Goal: Transaction & Acquisition: Purchase product/service

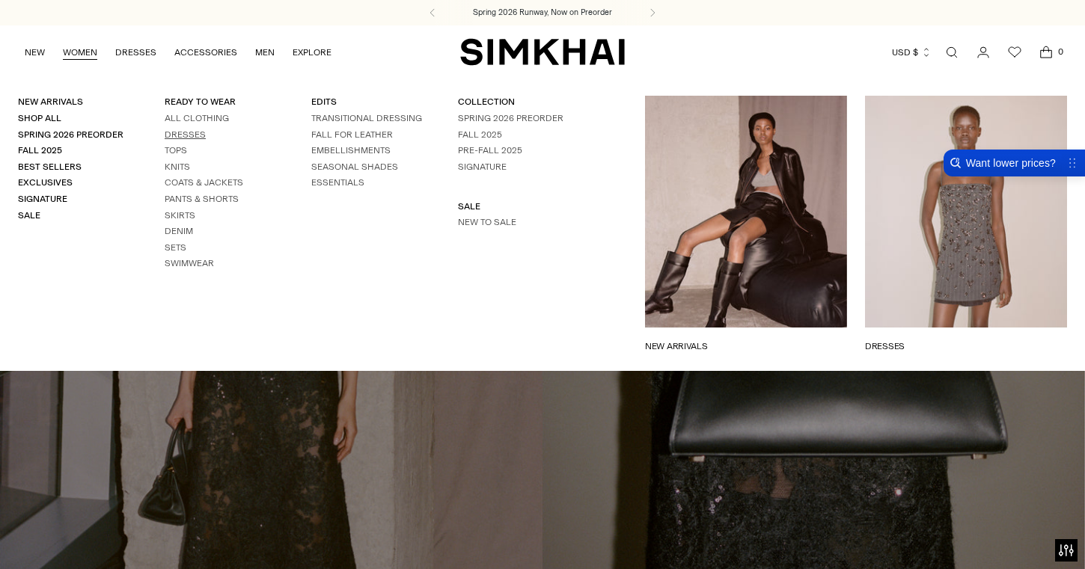
click at [196, 135] on link "Dresses" at bounding box center [185, 134] width 41 height 10
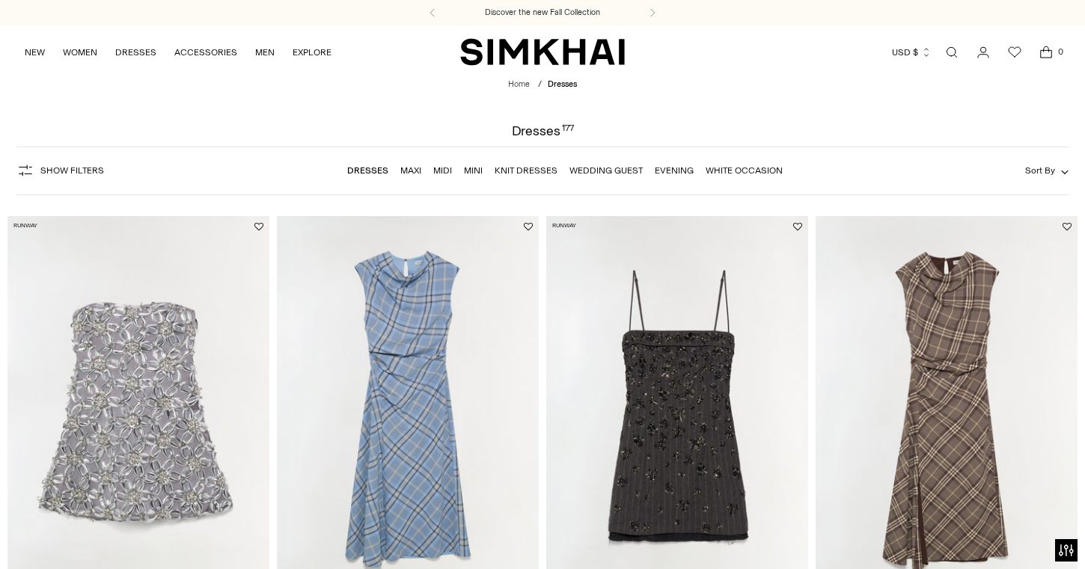
click at [684, 173] on link "Evening" at bounding box center [674, 170] width 39 height 10
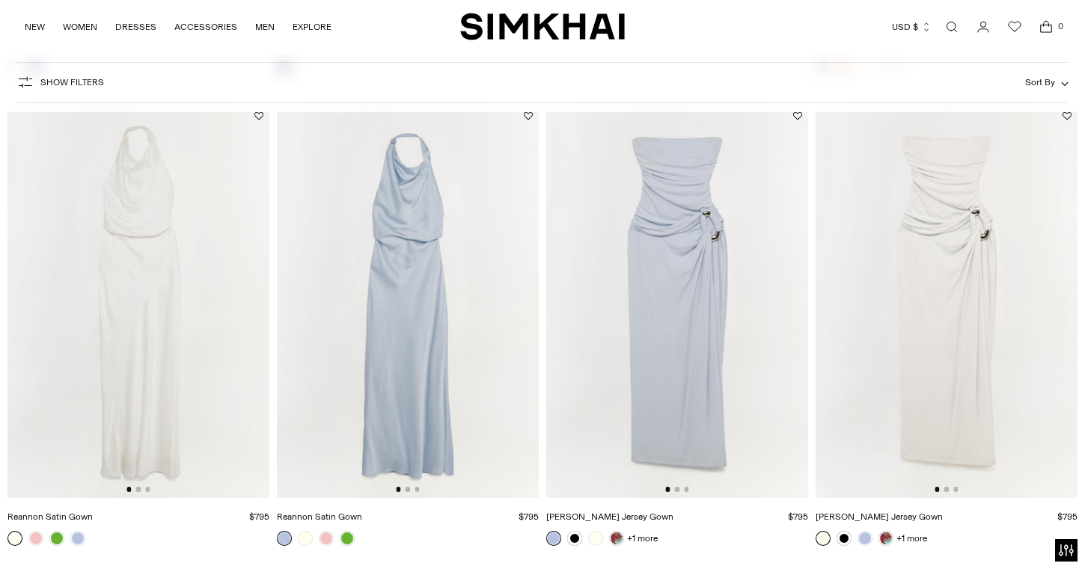
scroll to position [1971, 0]
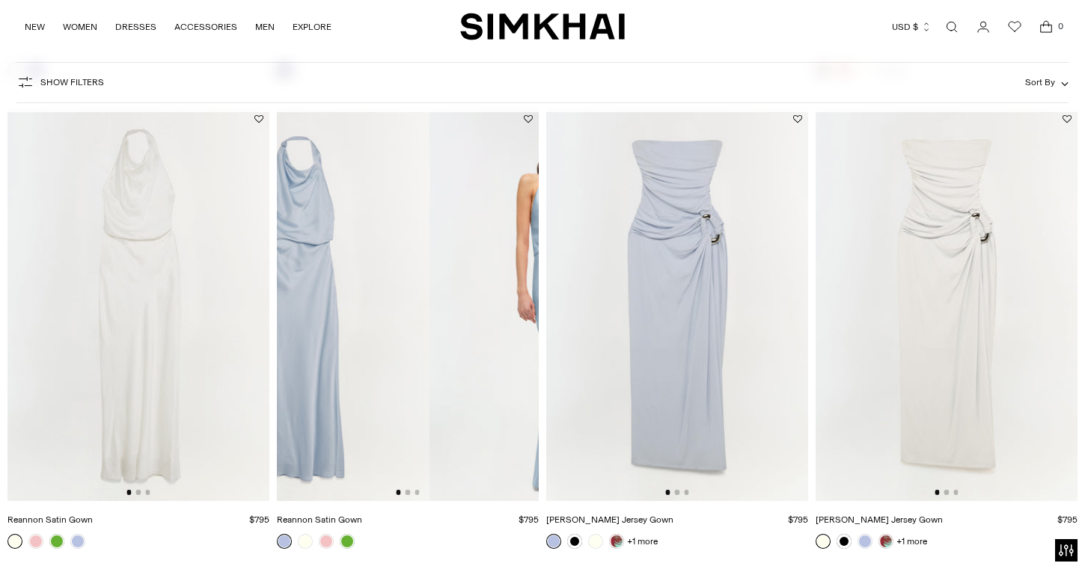
drag, startPoint x: 514, startPoint y: 350, endPoint x: 337, endPoint y: 350, distance: 176.6
click at [338, 350] on img at bounding box center [299, 304] width 262 height 393
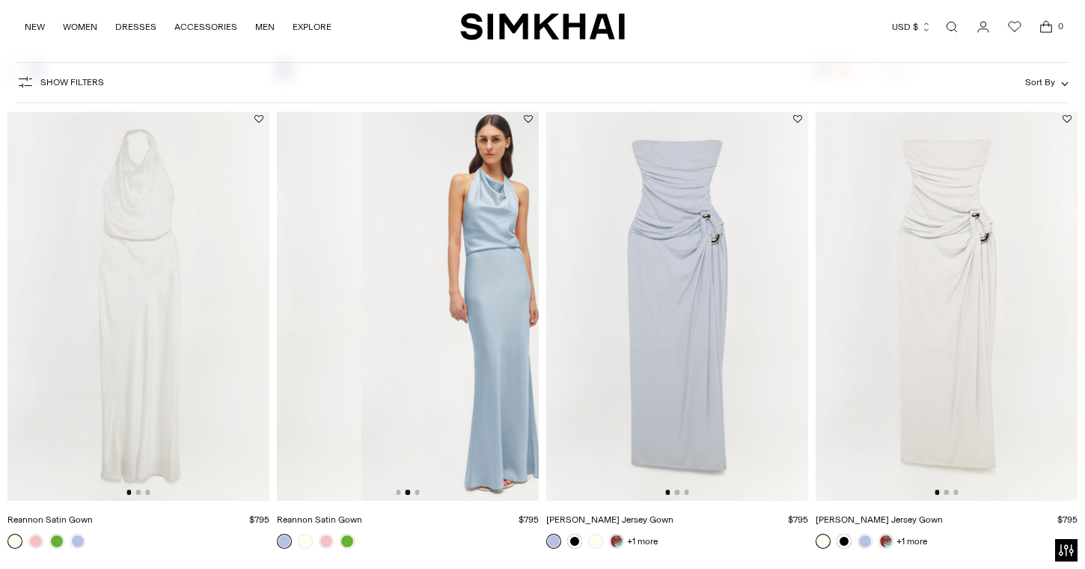
scroll to position [0, 262]
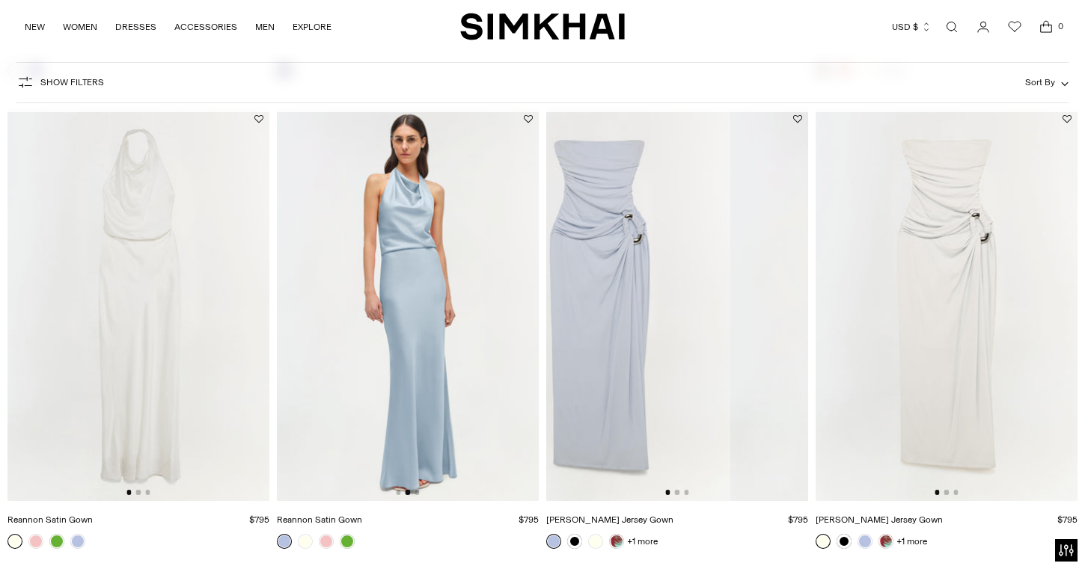
drag, startPoint x: 666, startPoint y: 316, endPoint x: 329, endPoint y: 317, distance: 336.7
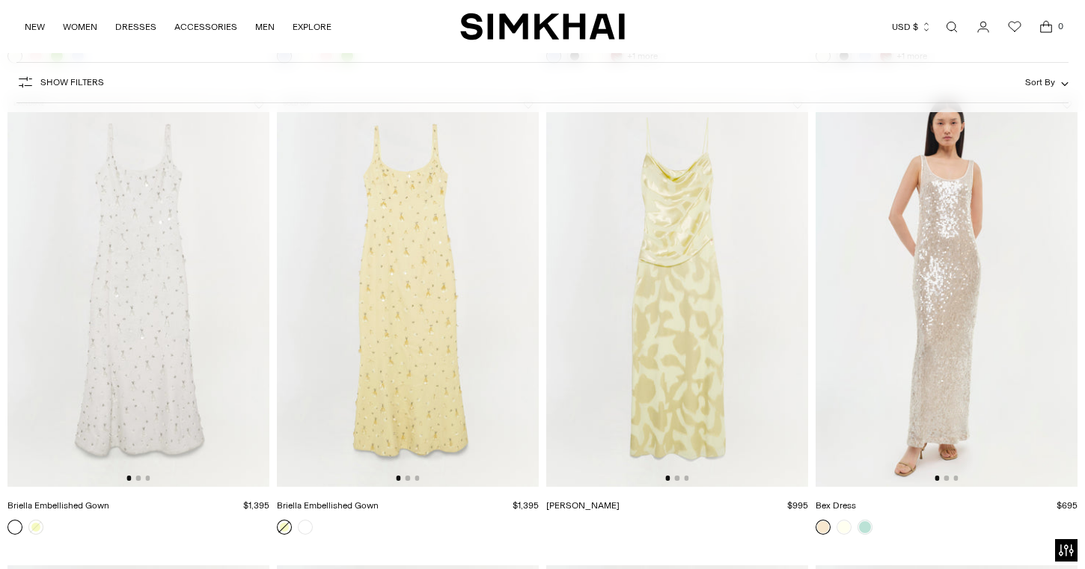
scroll to position [2458, 0]
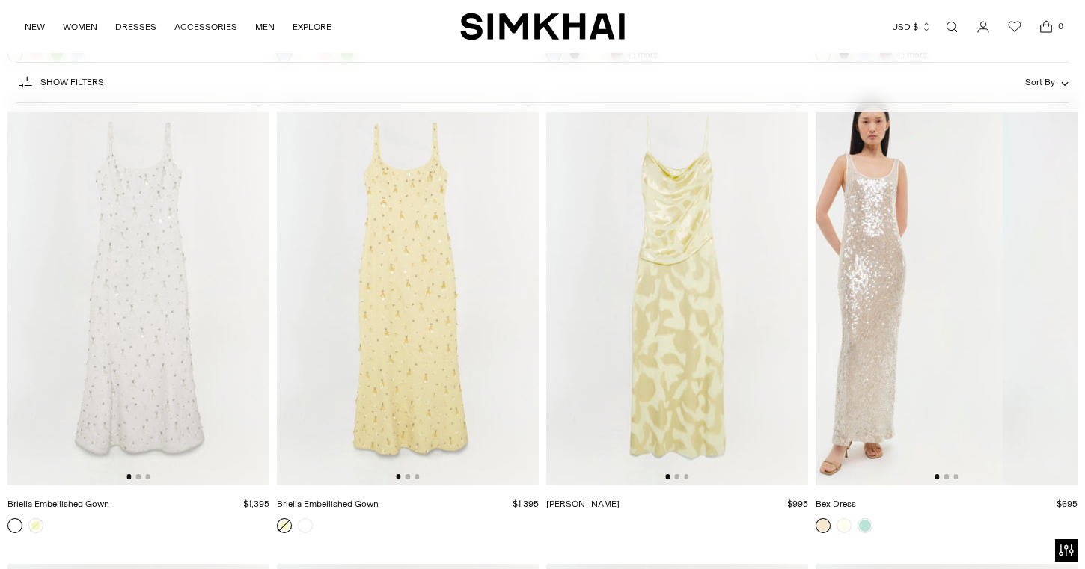
drag, startPoint x: 916, startPoint y: 290, endPoint x: 649, endPoint y: 302, distance: 266.6
click at [650, 302] on div "Runway [PERSON_NAME] Leather Bustier Gown $2,450 Unit price / per" at bounding box center [542, 314] width 1070 height 5151
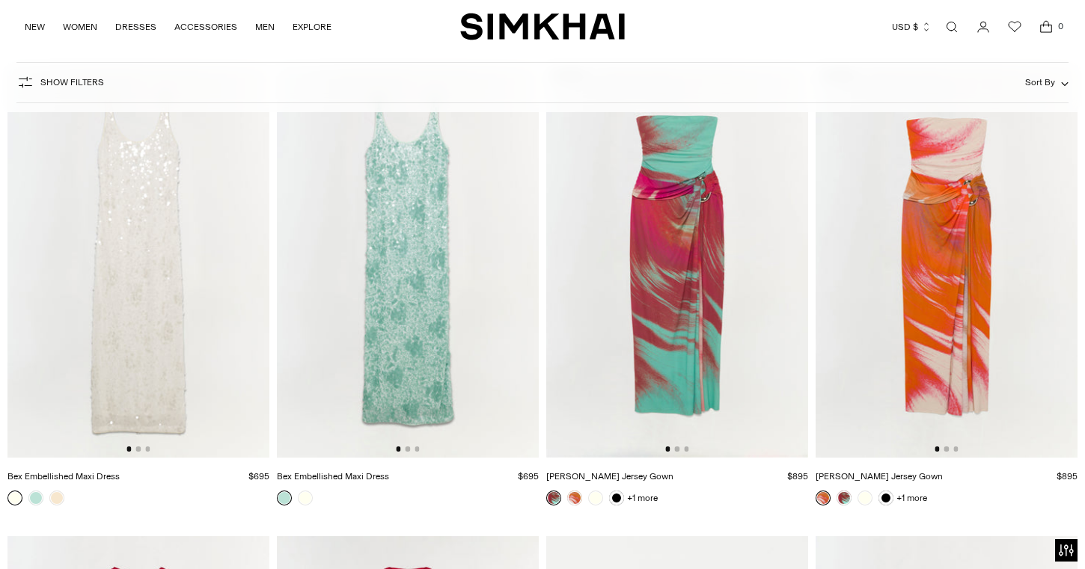
scroll to position [2959, 0]
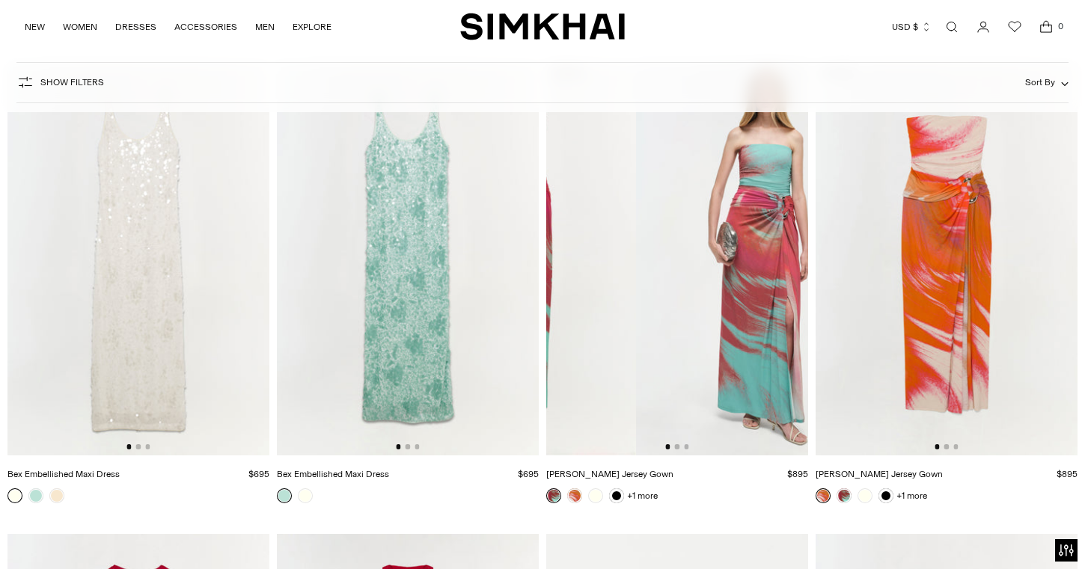
drag, startPoint x: 744, startPoint y: 300, endPoint x: 513, endPoint y: 301, distance: 231.9
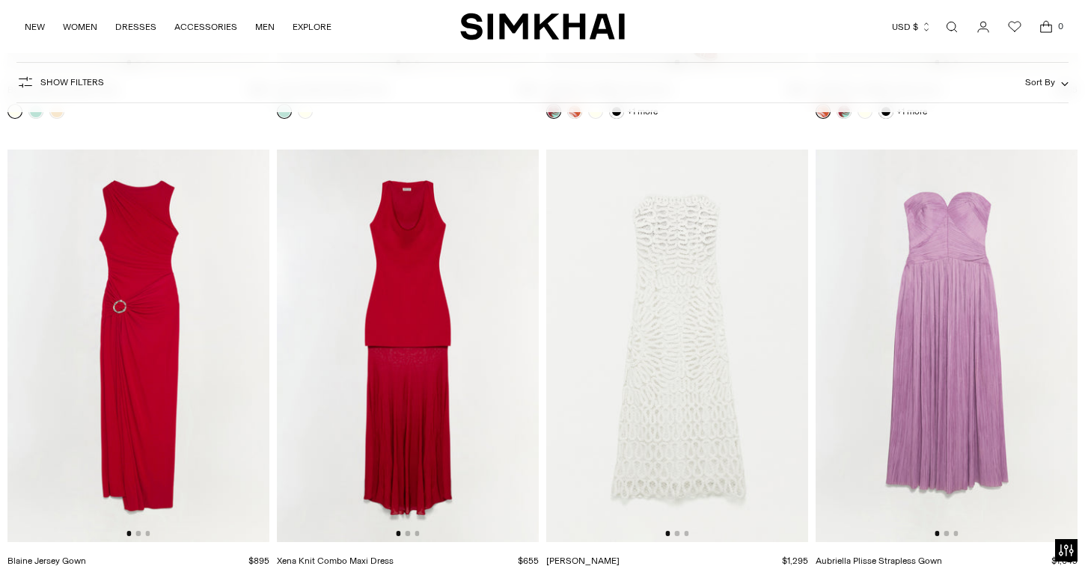
scroll to position [3365, 0]
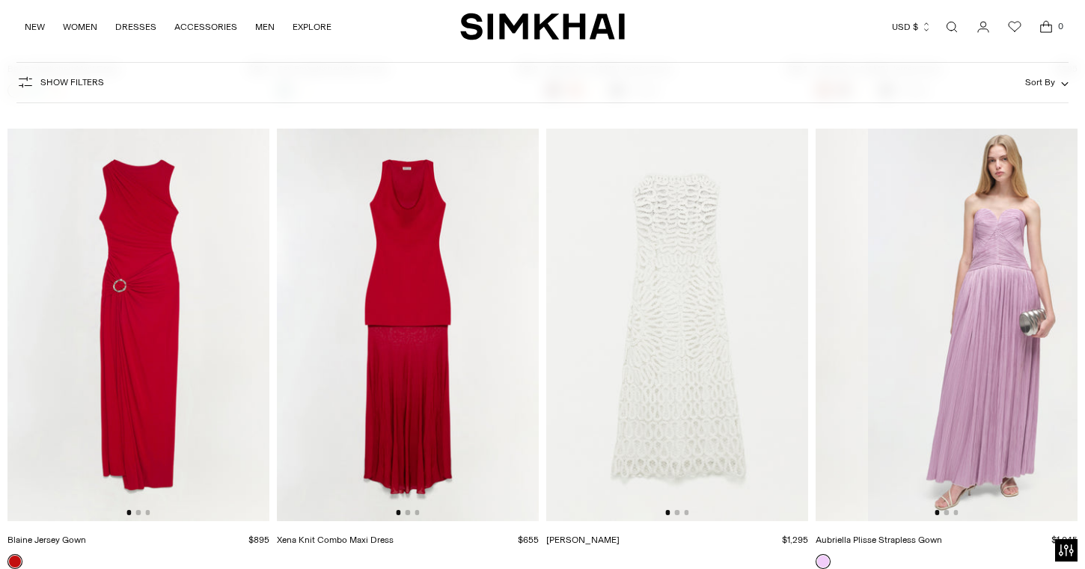
drag, startPoint x: 1025, startPoint y: 264, endPoint x: 756, endPoint y: 265, distance: 269.3
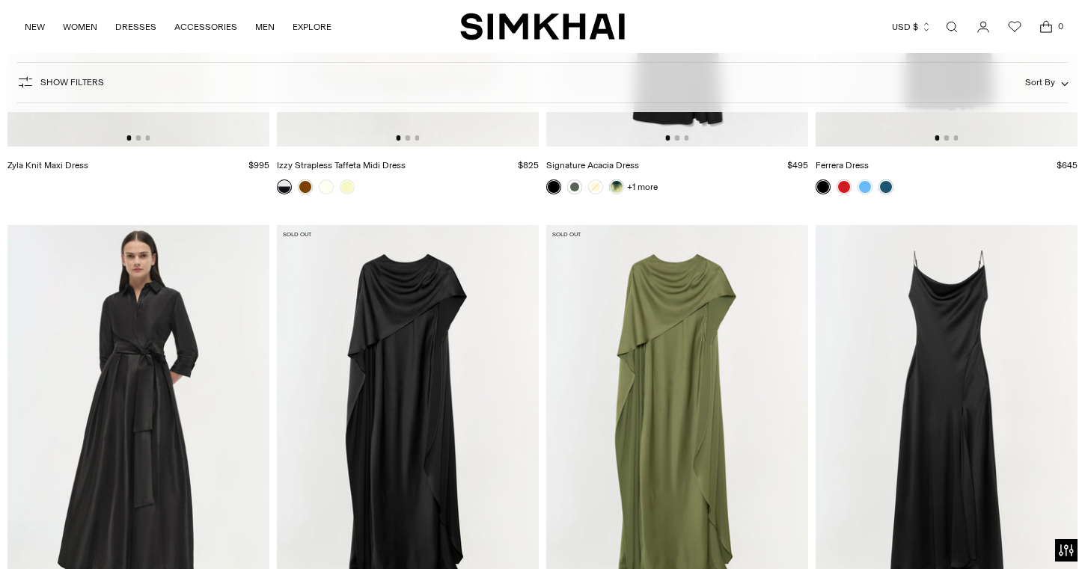
scroll to position [4231, 0]
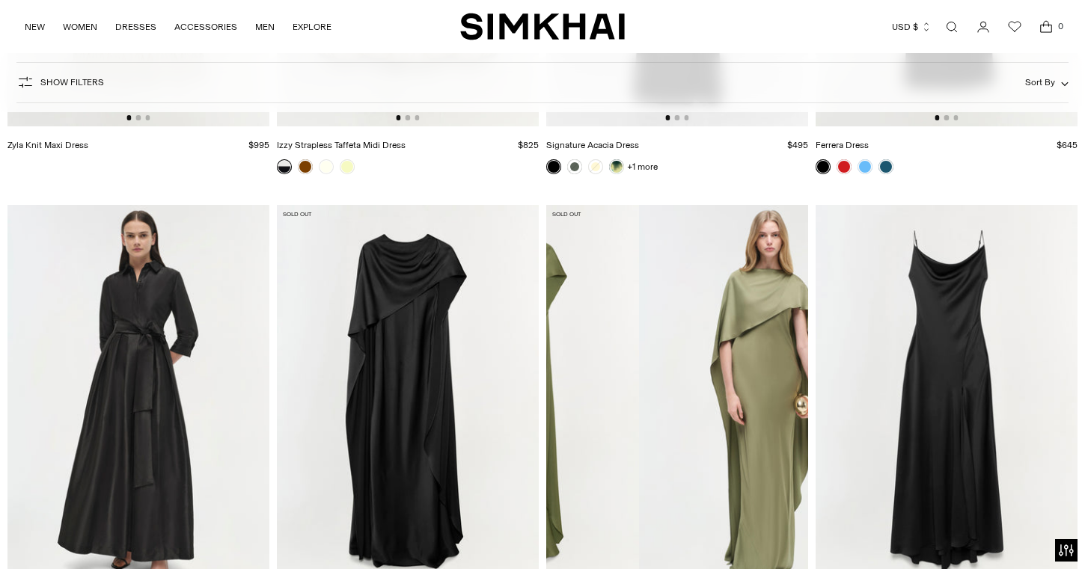
drag, startPoint x: 721, startPoint y: 399, endPoint x: 542, endPoint y: 412, distance: 178.5
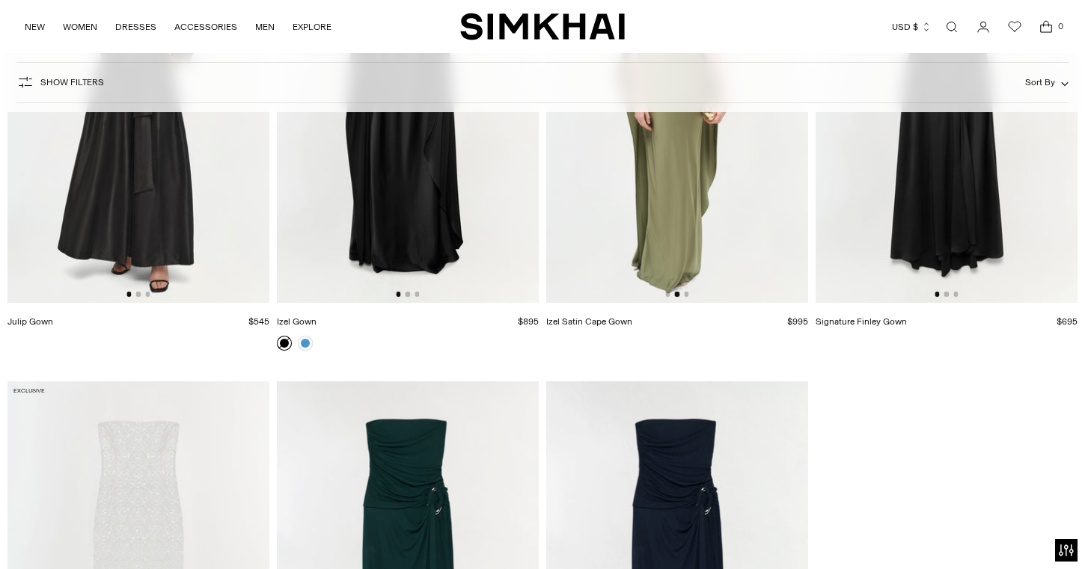
scroll to position [4795, 0]
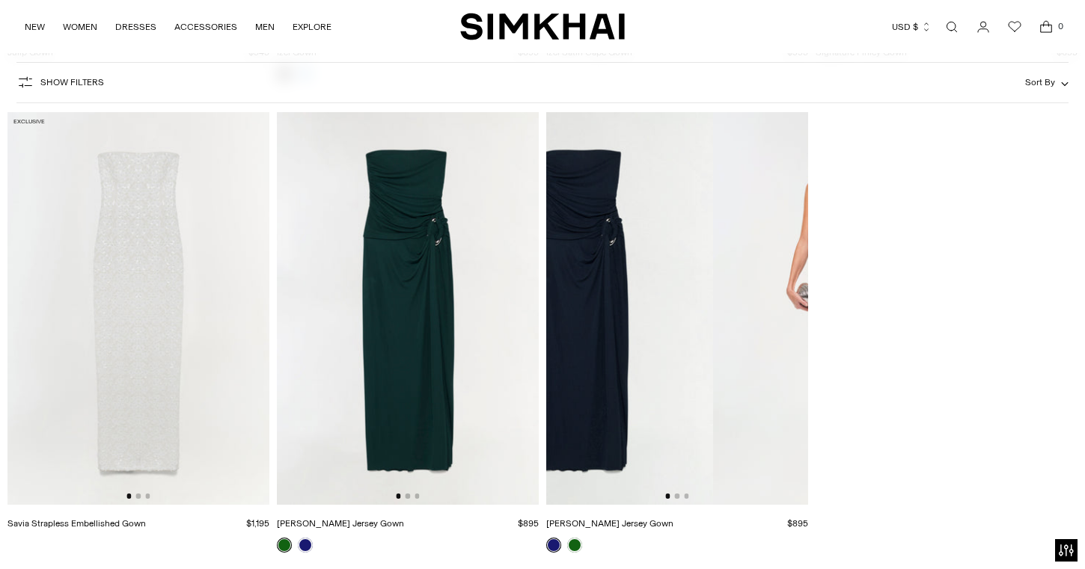
drag, startPoint x: 687, startPoint y: 385, endPoint x: 406, endPoint y: 385, distance: 281.3
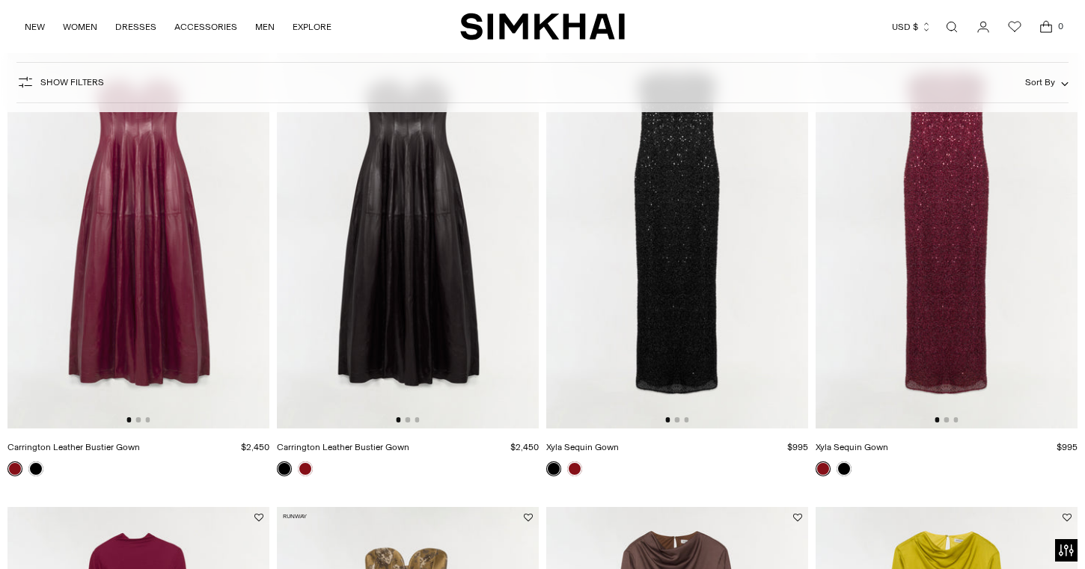
scroll to position [0, 155]
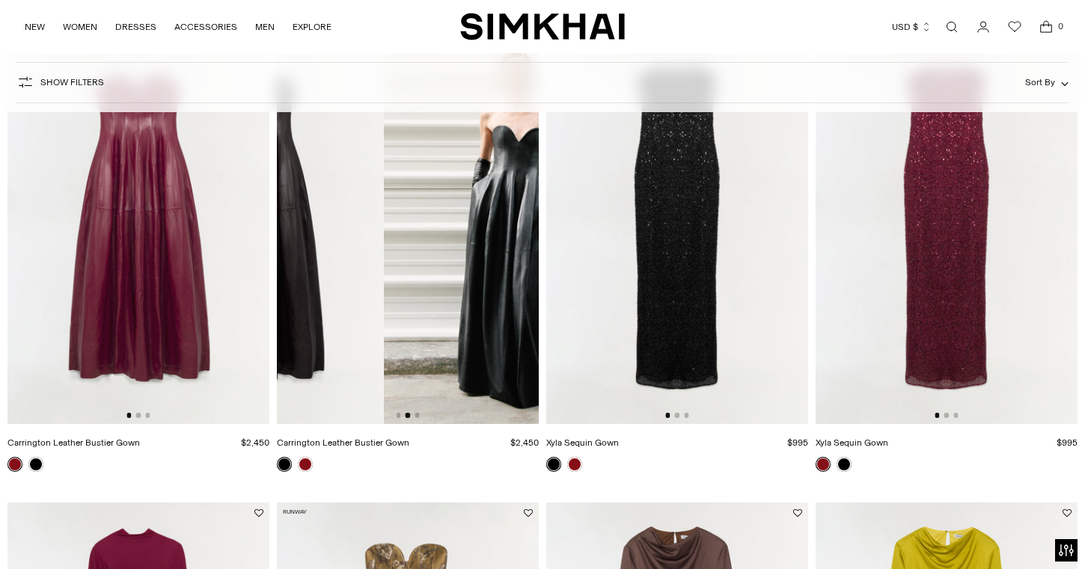
drag, startPoint x: 450, startPoint y: 305, endPoint x: 269, endPoint y: 306, distance: 181.1
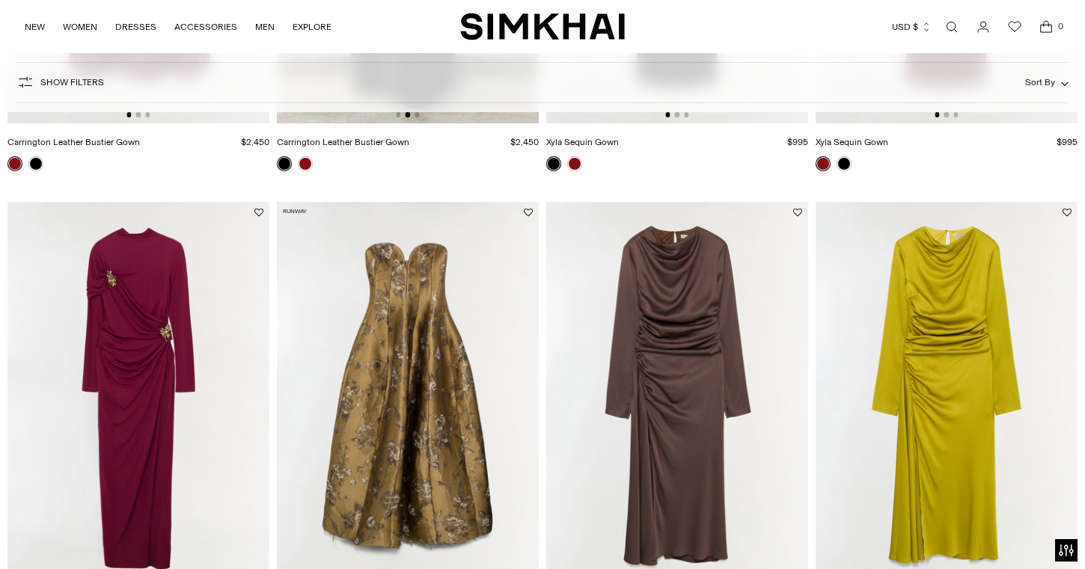
scroll to position [480, 0]
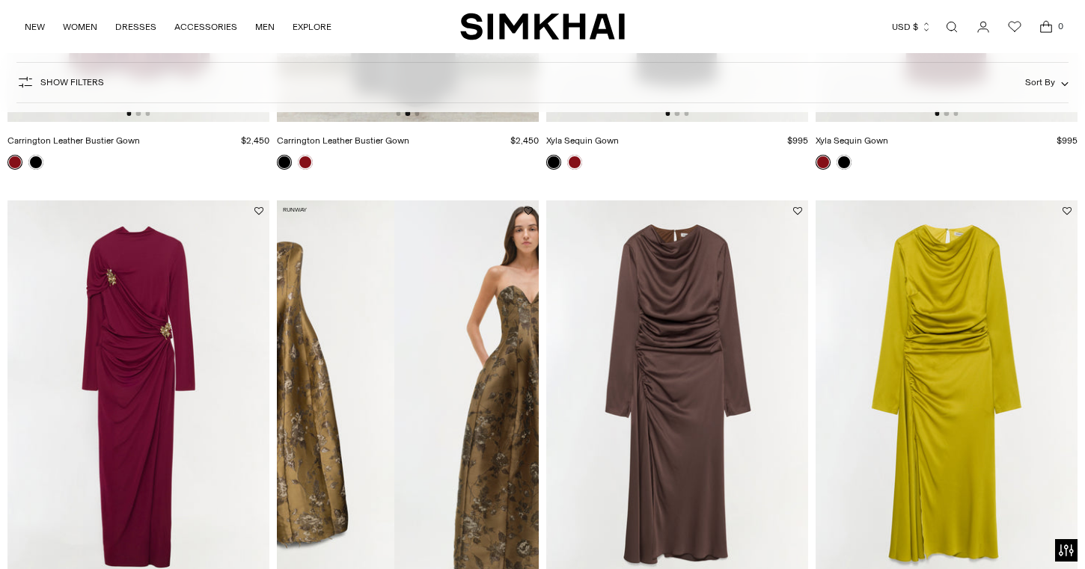
drag, startPoint x: 444, startPoint y: 411, endPoint x: 233, endPoint y: 414, distance: 211.0
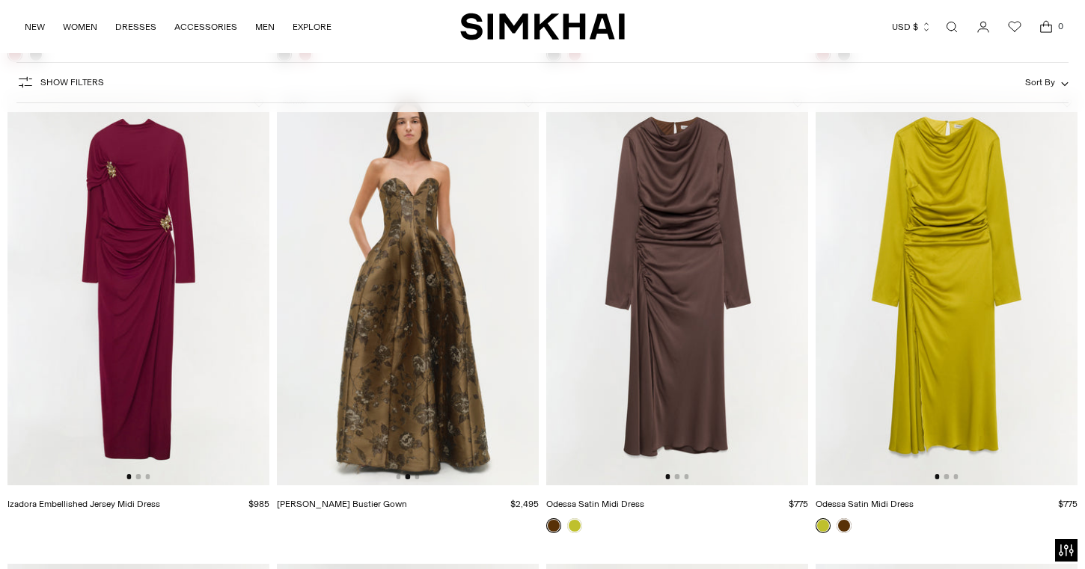
scroll to position [575, 0]
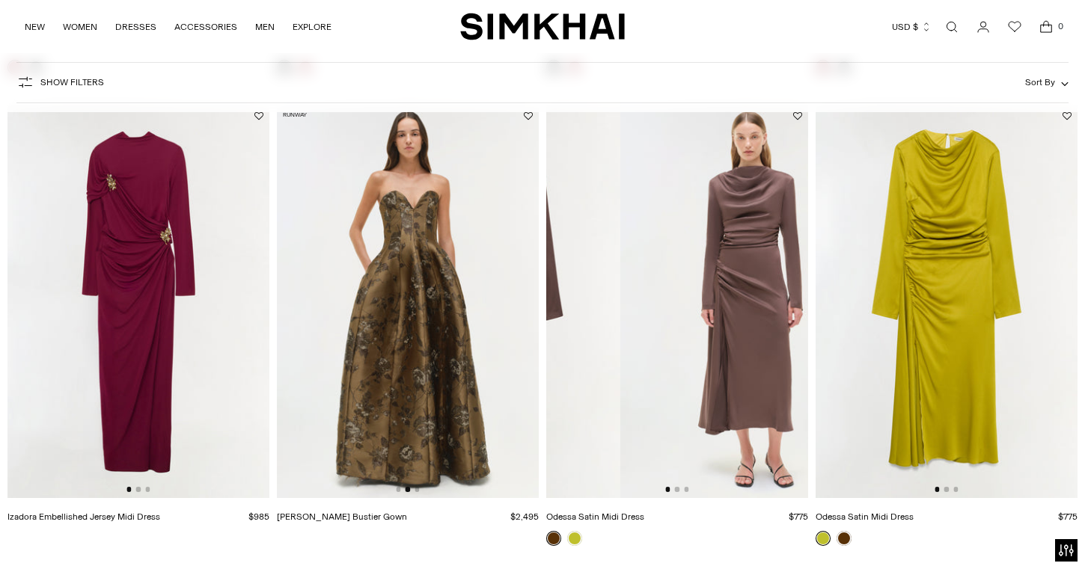
drag, startPoint x: 767, startPoint y: 280, endPoint x: 554, endPoint y: 280, distance: 213.2
click at [556, 280] on img at bounding box center [489, 301] width 262 height 393
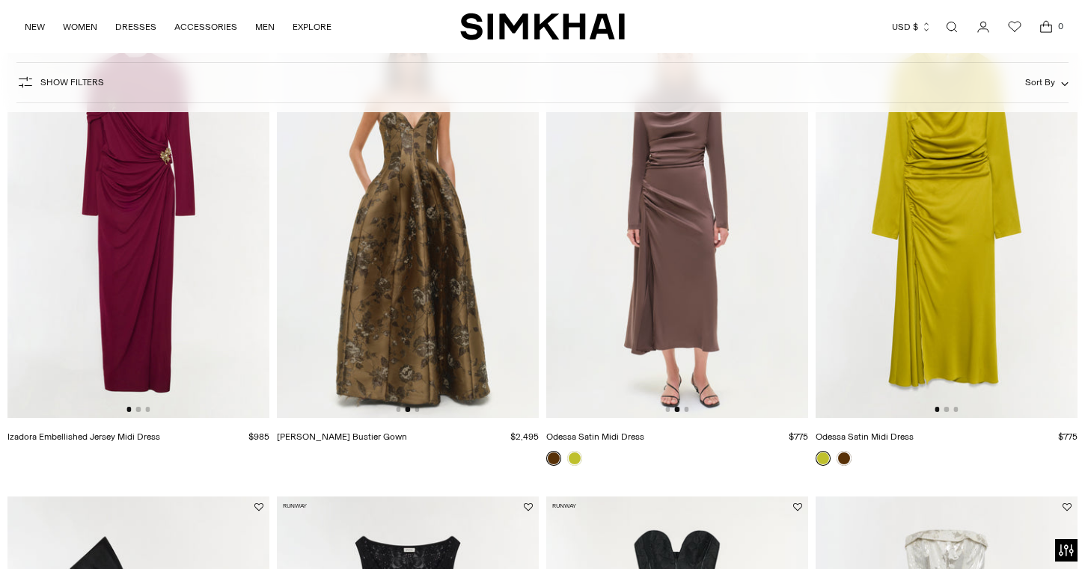
scroll to position [625, 0]
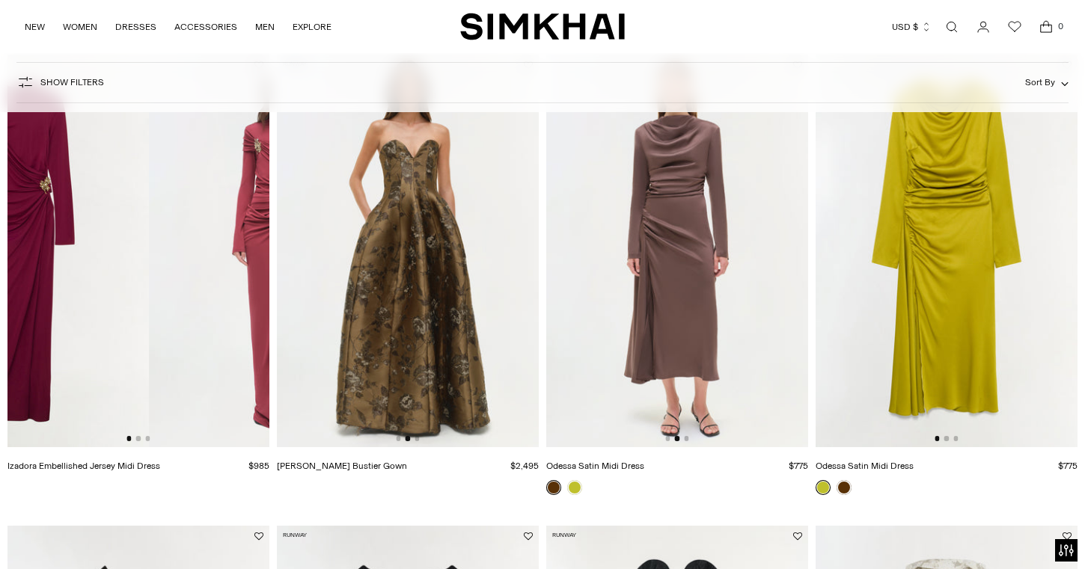
drag, startPoint x: 65, startPoint y: 252, endPoint x: -15, endPoint y: 253, distance: 80.1
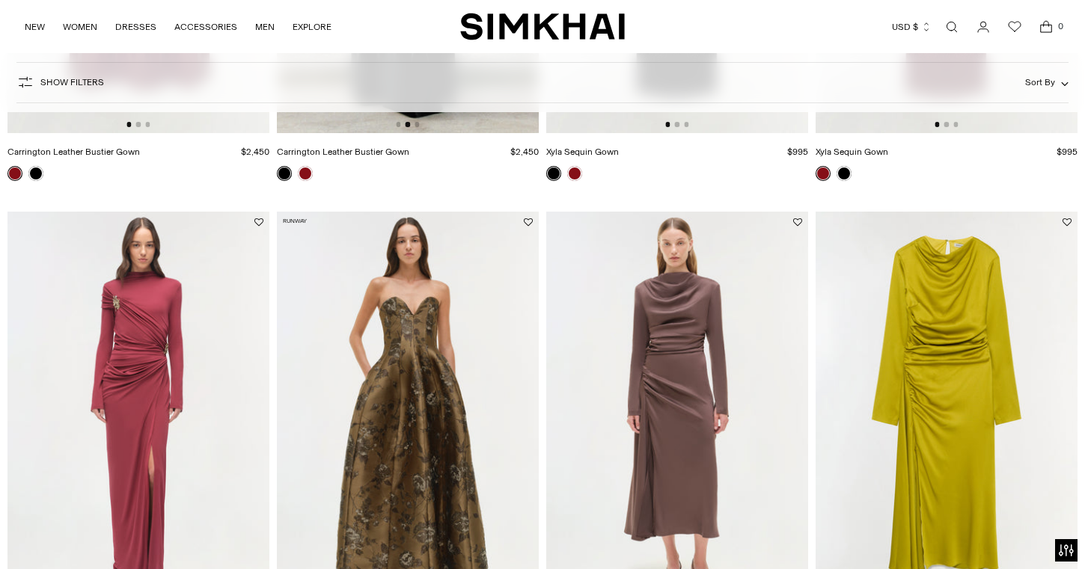
scroll to position [435, 0]
